Goal: Task Accomplishment & Management: Manage account settings

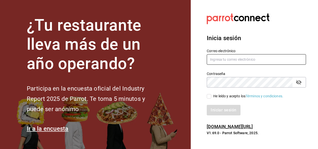
click at [220, 61] on input "text" at bounding box center [256, 59] width 99 height 11
paste input "jimmyboycafebistropp@gmail.com"
type input "jimmyboycafebistropp@gmail.com"
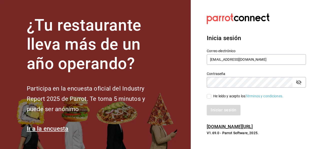
click at [296, 102] on div "Iniciar sesión" at bounding box center [253, 107] width 105 height 17
click at [208, 95] on input "He leído y acepto los Términos y condiciones." at bounding box center [209, 96] width 5 height 5
checkbox input "true"
click at [216, 108] on button "Iniciar sesión" at bounding box center [224, 110] width 34 height 11
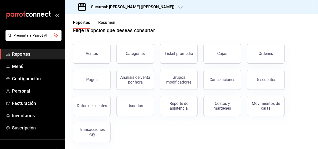
scroll to position [14, 0]
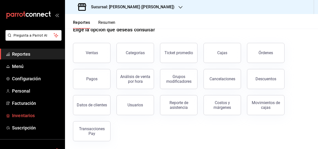
click at [22, 116] on span "Inventarios" at bounding box center [36, 115] width 49 height 7
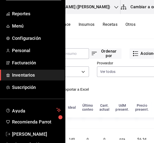
scroll to position [46, 0]
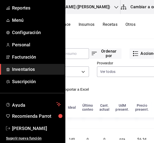
click at [105, 97] on div "​ ​ Ordenar por Acciones Categoría Ver todas d1724c33-2a8a-48f1-80de-c1d0ece12c…" at bounding box center [93, 70] width 154 height 60
click at [107, 38] on div "Existencias Balance Insumos Recetas Otros" at bounding box center [93, 26] width 154 height 25
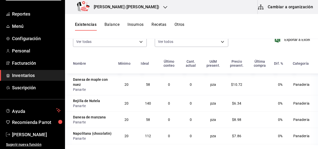
scroll to position [0, 0]
